Goal: Task Accomplishment & Management: Manage account settings

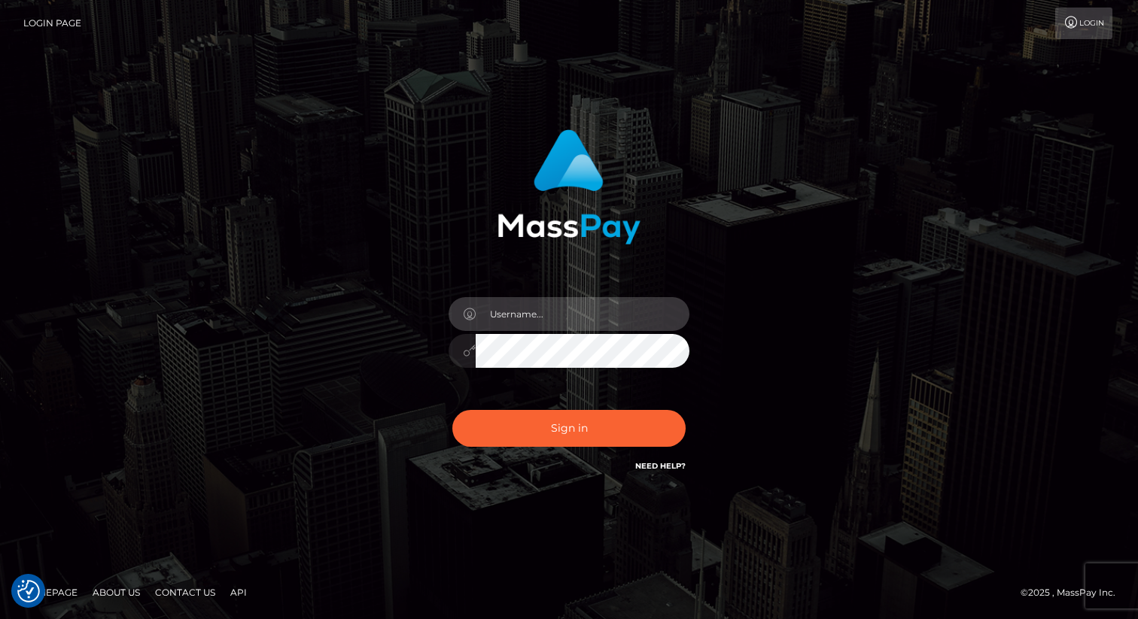
click at [599, 318] on input "text" at bounding box center [583, 314] width 214 height 34
type input "haris.rocketdev"
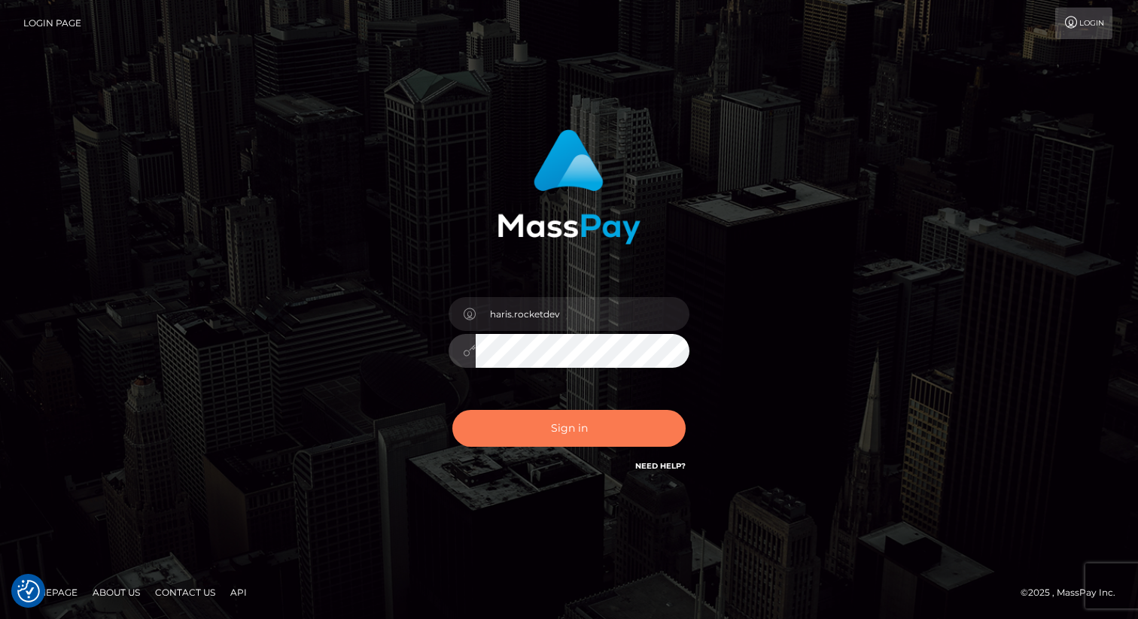
click at [581, 421] on button "Sign in" at bounding box center [568, 428] width 233 height 37
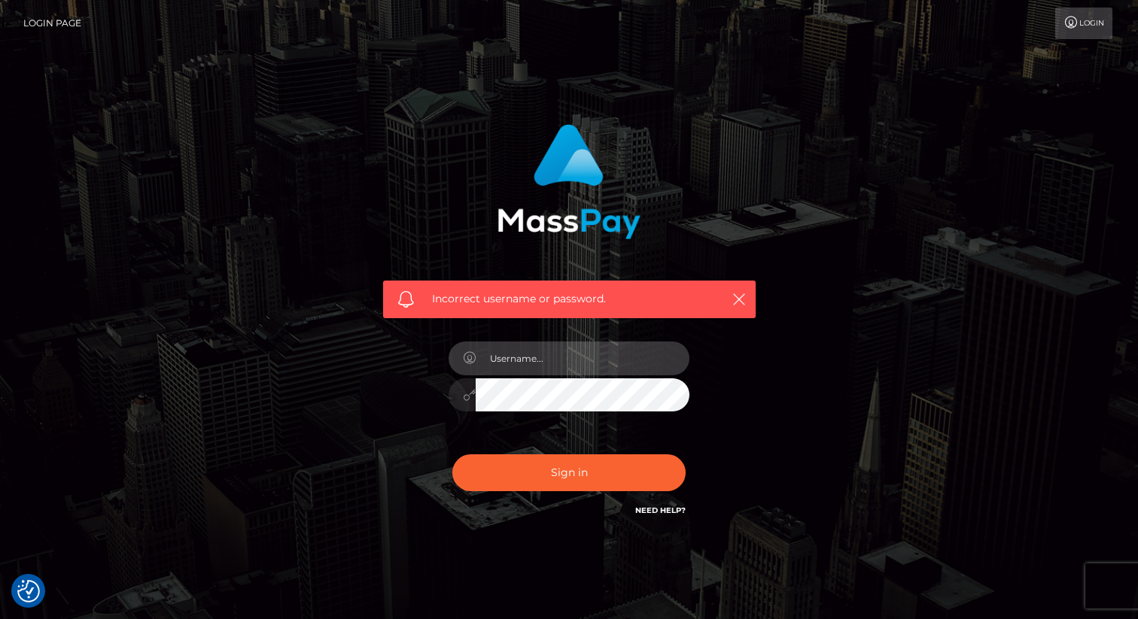
type input "haris.rocketdev"
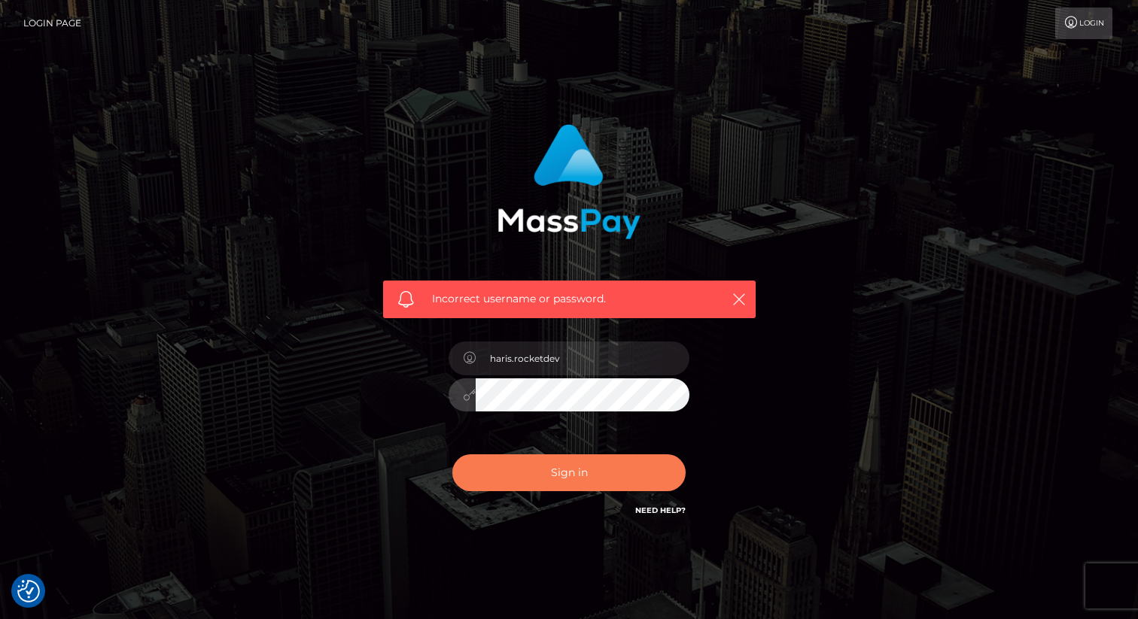
click at [616, 475] on button "Sign in" at bounding box center [568, 473] width 233 height 37
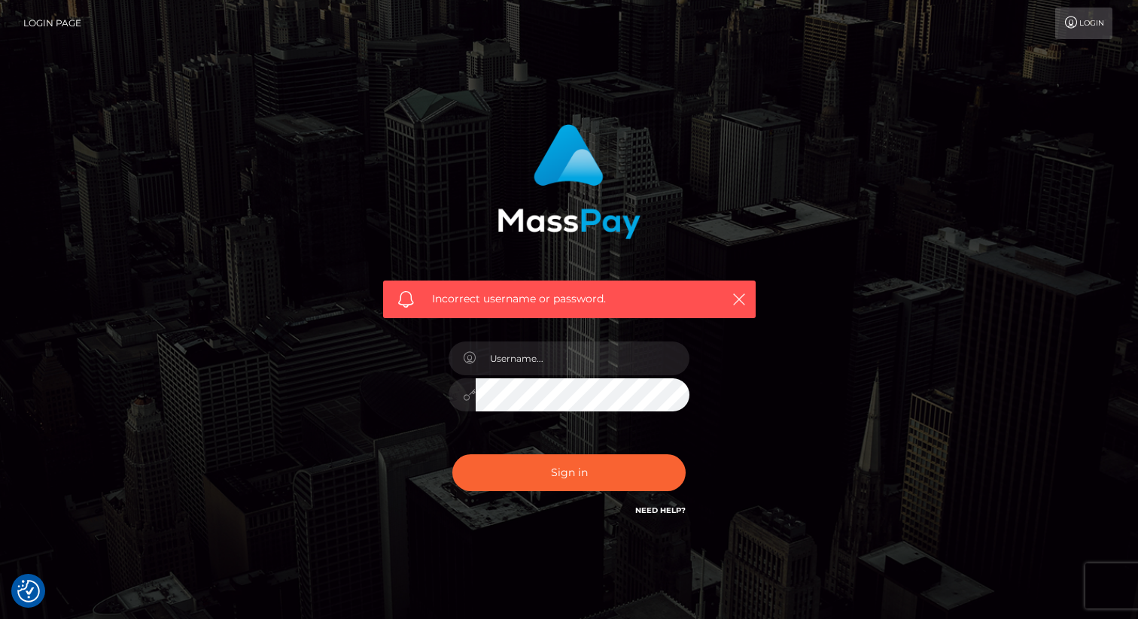
click at [830, 184] on div "Incorrect username or password." at bounding box center [569, 329] width 858 height 433
